Goal: Check status: Check status

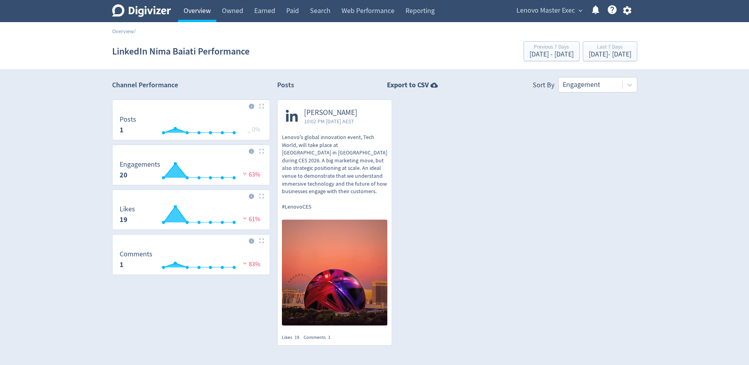
click at [196, 13] on link "Overview" at bounding box center [197, 11] width 38 height 22
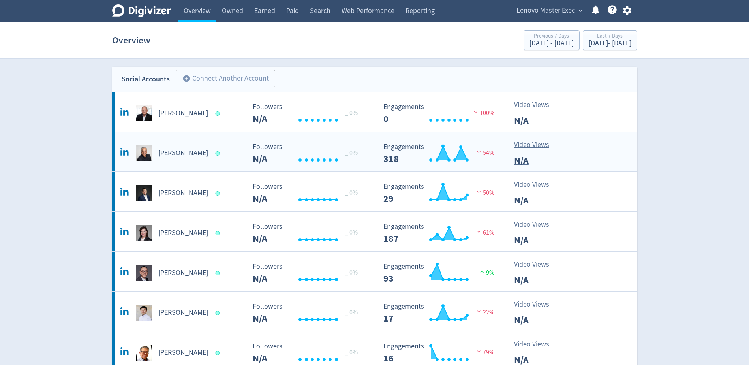
click at [170, 153] on h5 "[PERSON_NAME]" at bounding box center [183, 152] width 50 height 9
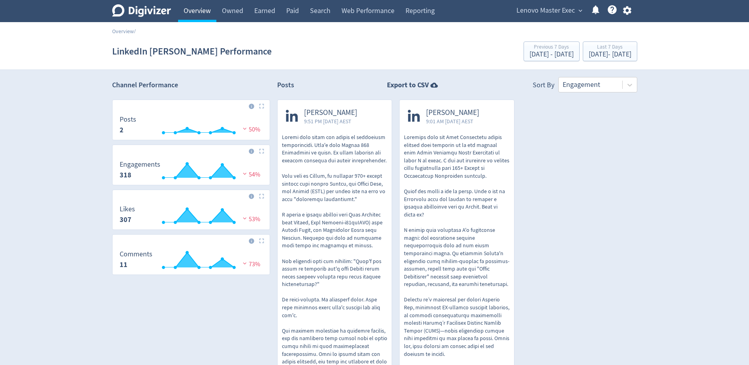
click at [187, 15] on link "Overview" at bounding box center [197, 11] width 38 height 22
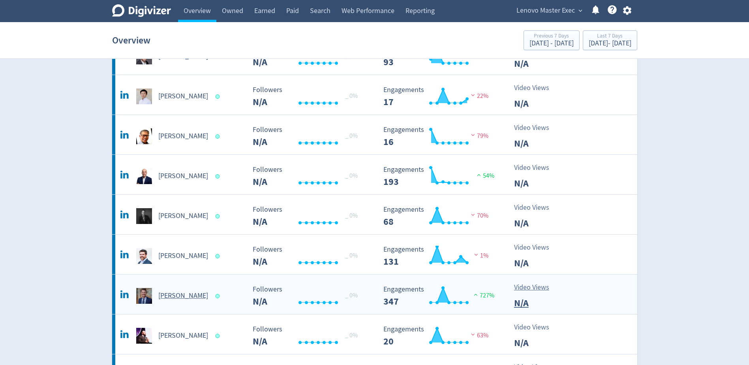
scroll to position [276, 0]
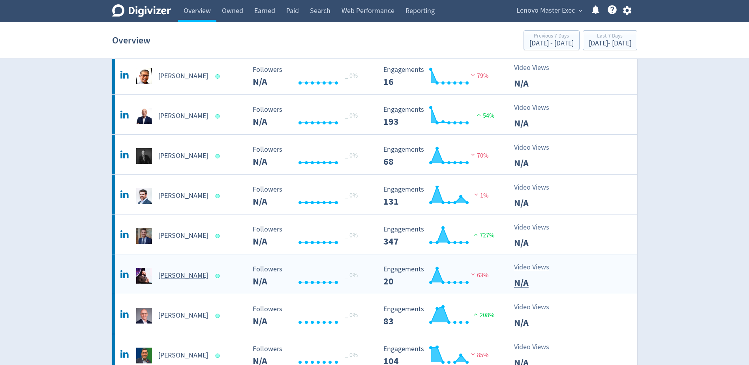
click at [182, 270] on div "[PERSON_NAME]" at bounding box center [181, 276] width 127 height 16
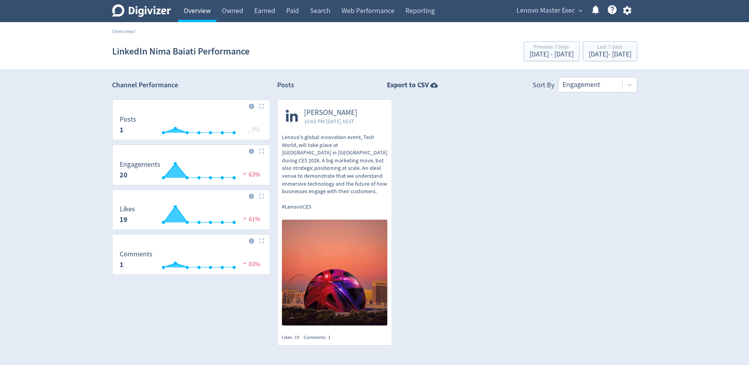
click at [205, 17] on link "Overview" at bounding box center [197, 11] width 38 height 22
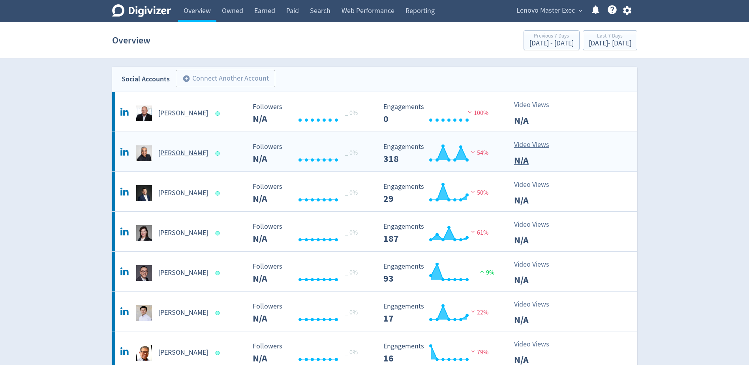
click at [160, 157] on h5 "[PERSON_NAME]" at bounding box center [183, 152] width 50 height 9
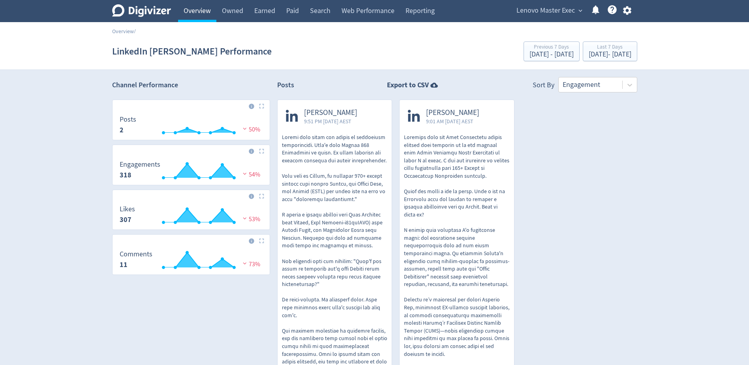
click at [216, 7] on link "Overview" at bounding box center [197, 11] width 38 height 22
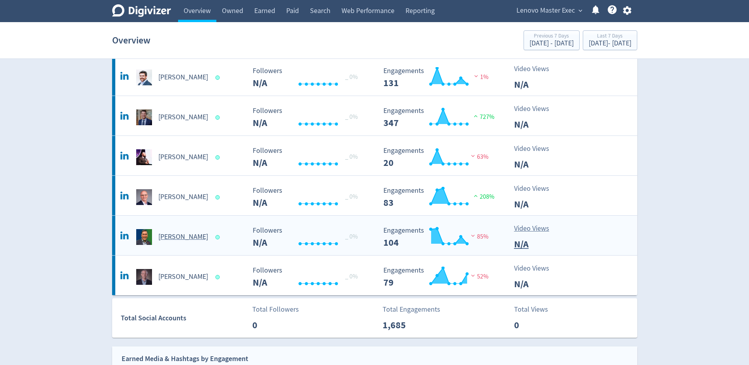
click at [177, 239] on h5 "[PERSON_NAME]" at bounding box center [183, 236] width 50 height 9
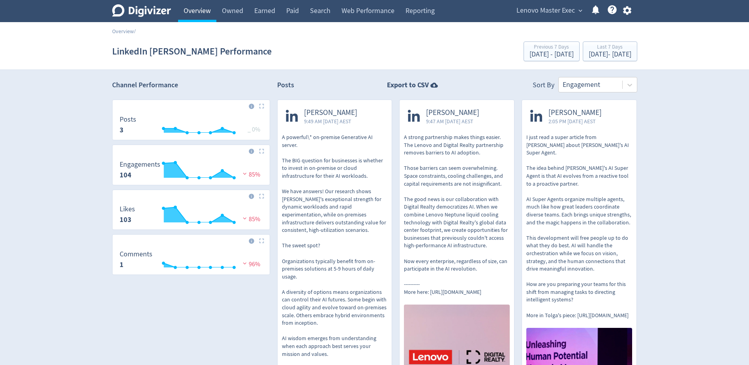
click at [208, 12] on link "Overview" at bounding box center [197, 11] width 38 height 22
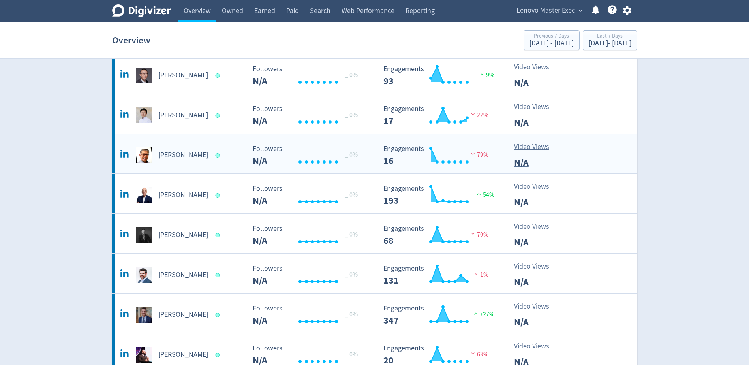
click at [175, 148] on div "[PERSON_NAME]" at bounding box center [181, 155] width 127 height 16
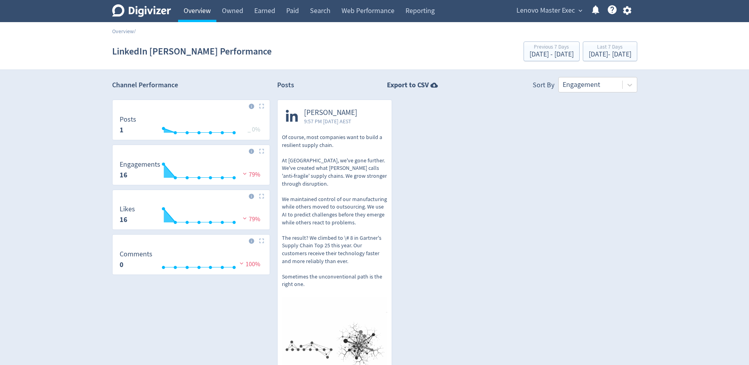
click at [205, 8] on link "Overview" at bounding box center [197, 11] width 38 height 22
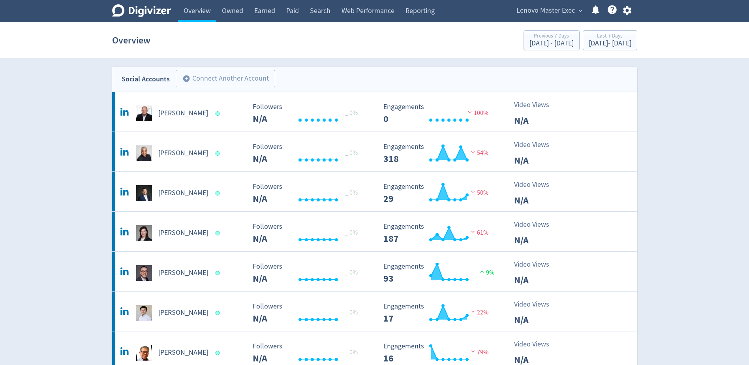
click at [572, 11] on span "Lenovo Master Exec" at bounding box center [545, 10] width 58 height 13
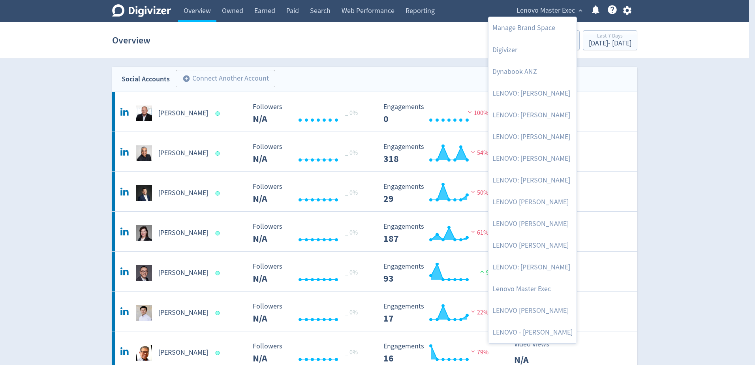
click at [687, 75] on div at bounding box center [377, 182] width 755 height 365
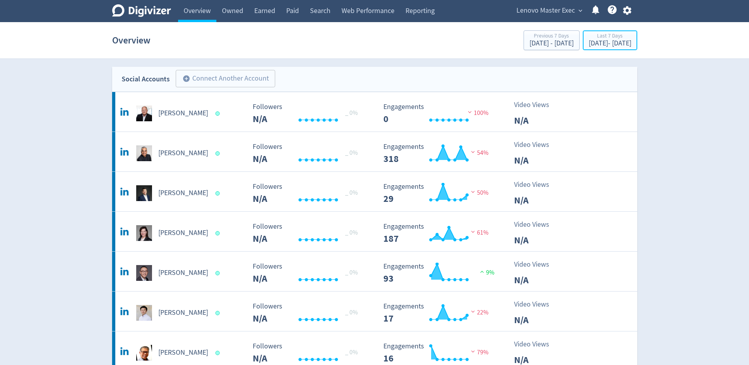
click at [614, 45] on div "[DATE] - [DATE]" at bounding box center [609, 43] width 43 height 7
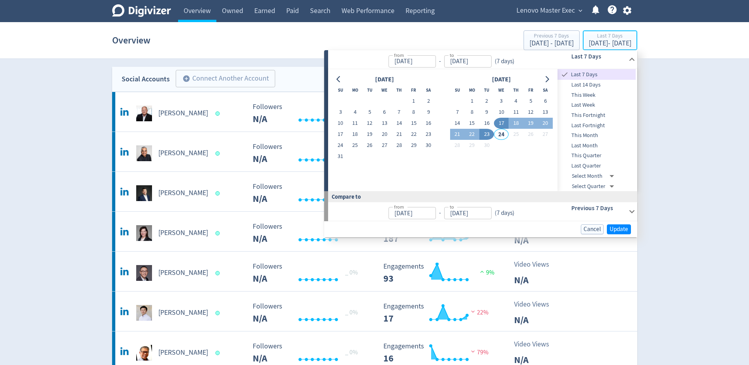
type input "[DATE]"
click at [589, 136] on span "This Month" at bounding box center [596, 135] width 78 height 9
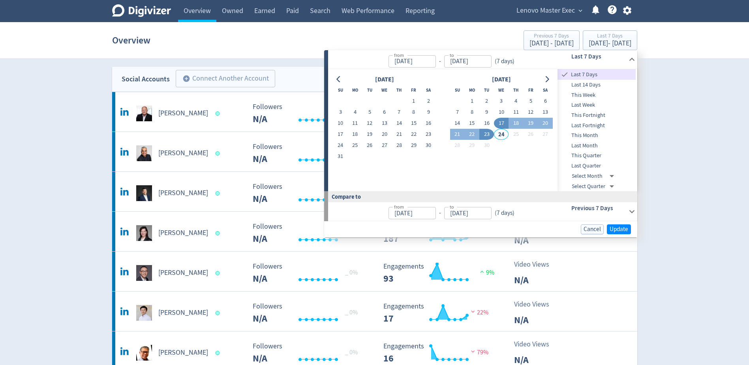
type input "[DATE]"
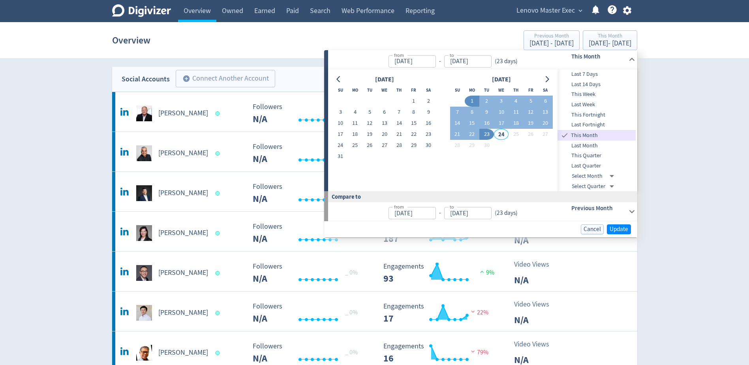
click at [467, 61] on input "[DATE]" at bounding box center [467, 61] width 47 height 12
click at [455, 61] on input "[DATE]" at bounding box center [467, 61] width 47 height 12
type input "[DATE]"
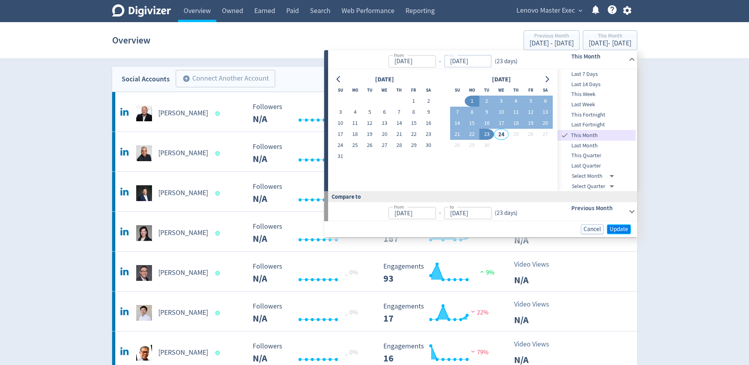
click at [623, 228] on span "Update" at bounding box center [618, 229] width 19 height 6
